Goal: Information Seeking & Learning: Learn about a topic

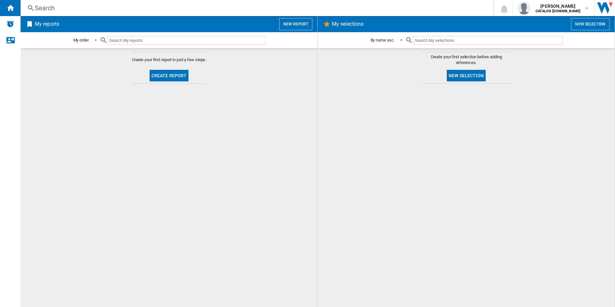
click at [158, 9] on div "Search" at bounding box center [256, 8] width 442 height 9
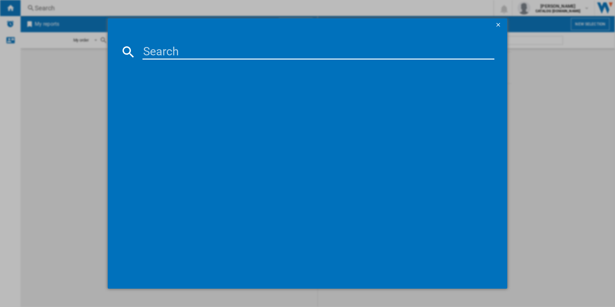
click at [160, 60] on input at bounding box center [319, 51] width 352 height 15
paste input "BEX335011B"
type input "BEX335011B"
click at [178, 92] on div "AEG BEX335011B BLACK" at bounding box center [312, 93] width 346 height 6
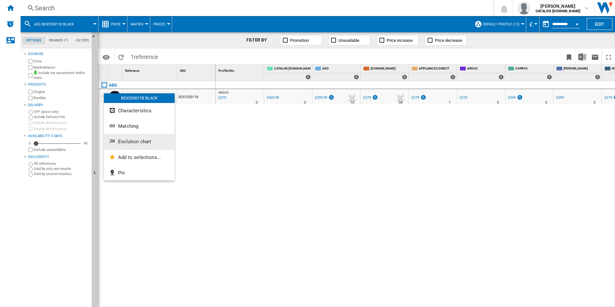
click at [145, 146] on button "Evolution chart" at bounding box center [139, 141] width 71 height 15
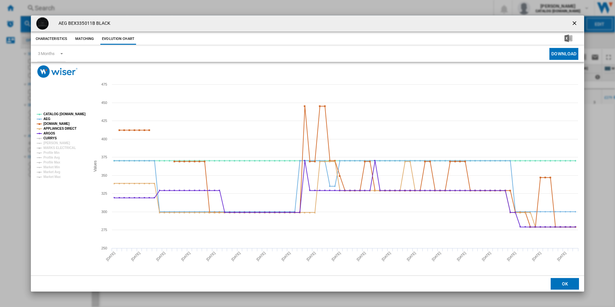
click at [49, 140] on tspan "CURRYS" at bounding box center [50, 138] width 14 height 4
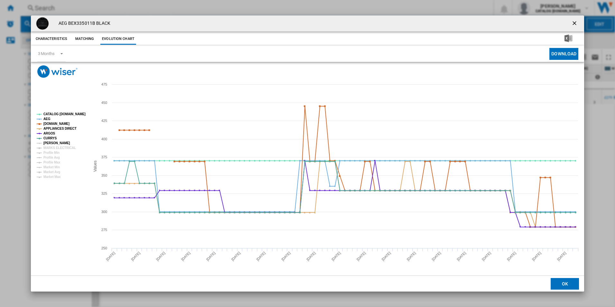
click at [49, 142] on tspan "[PERSON_NAME]" at bounding box center [56, 143] width 27 height 4
click at [51, 147] on tspan "MARKS ELECTRICAL" at bounding box center [59, 148] width 33 height 4
